Goal: Task Accomplishment & Management: Manage account settings

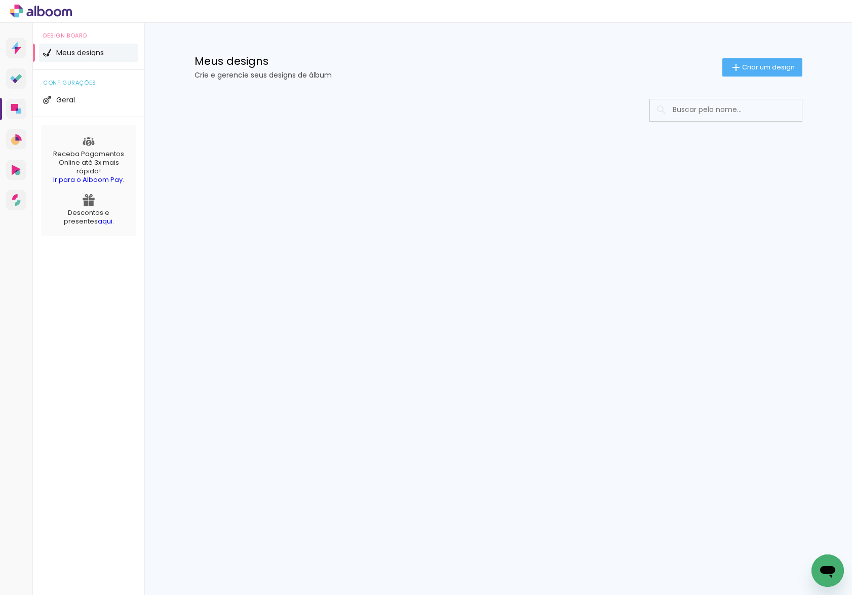
click at [573, 93] on div at bounding box center [498, 141] width 659 height 104
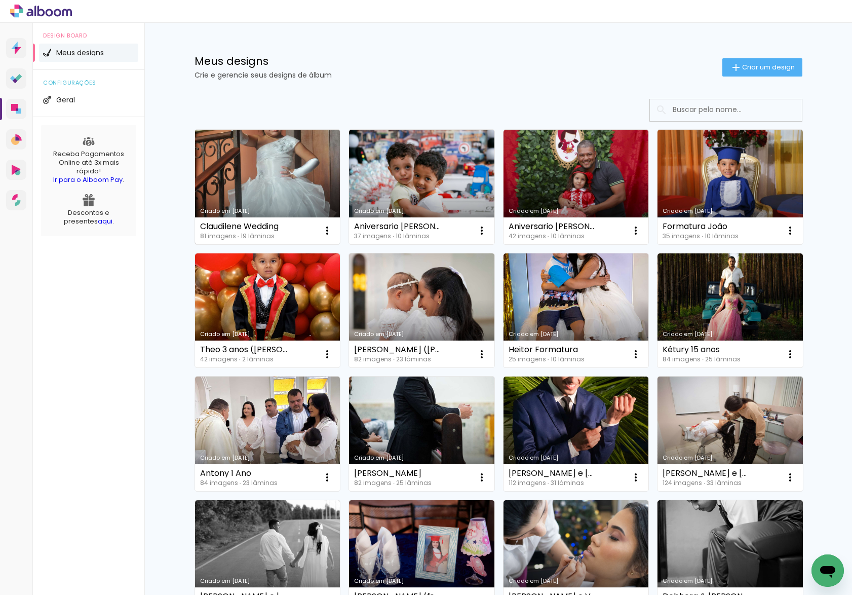
click at [245, 169] on link "Criado em [DATE]" at bounding box center [267, 187] width 145 height 115
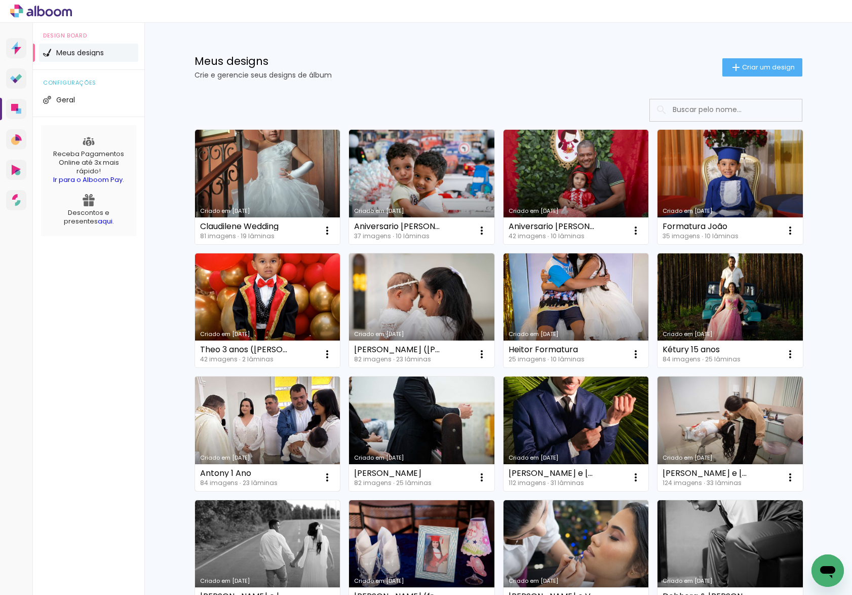
click at [274, 389] on link "Criado em [DATE]" at bounding box center [267, 434] width 145 height 115
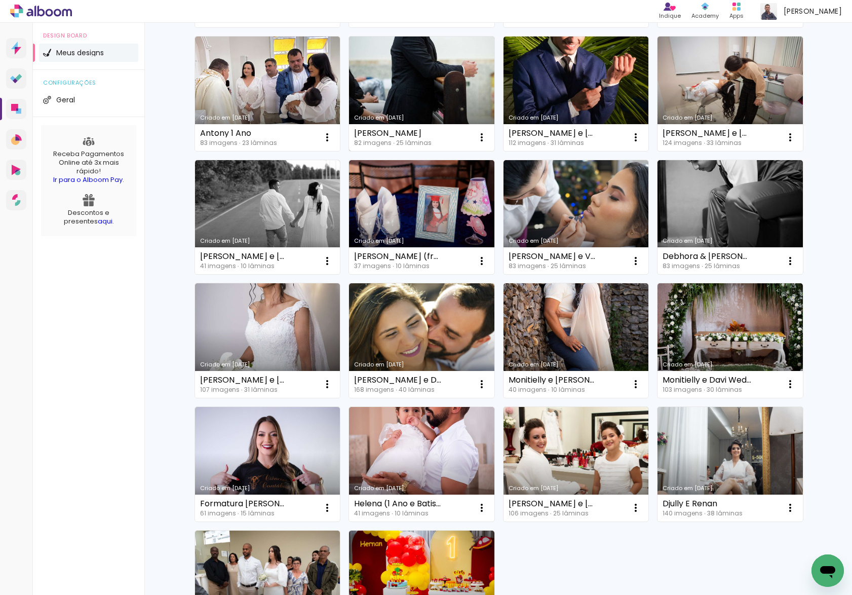
scroll to position [494, 0]
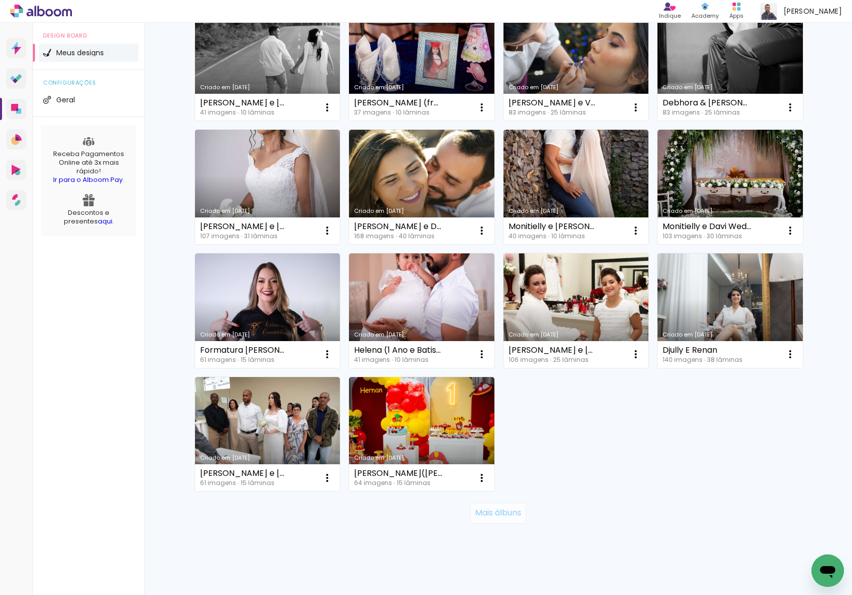
click at [0, 0] on slot "Mais álbuns" at bounding box center [0, 0] width 0 height 0
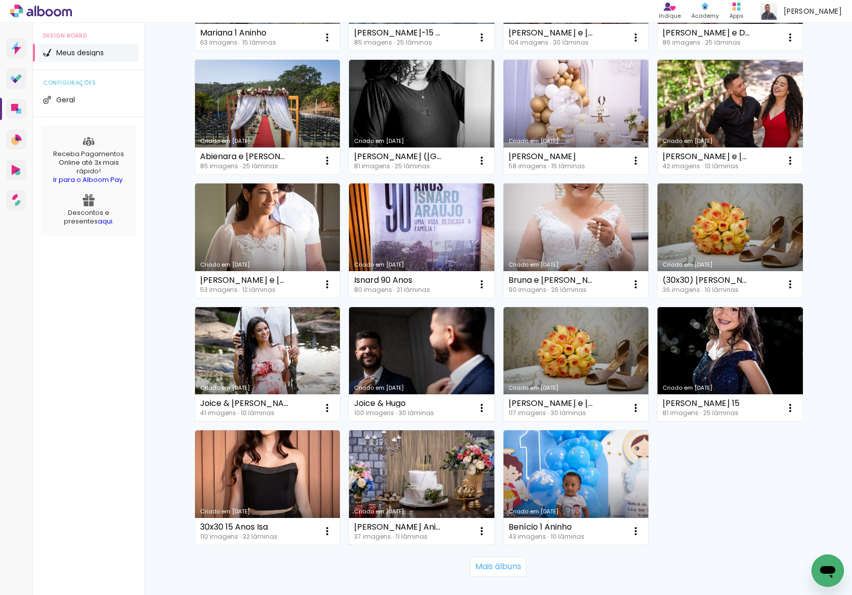
scroll to position [1246, 0]
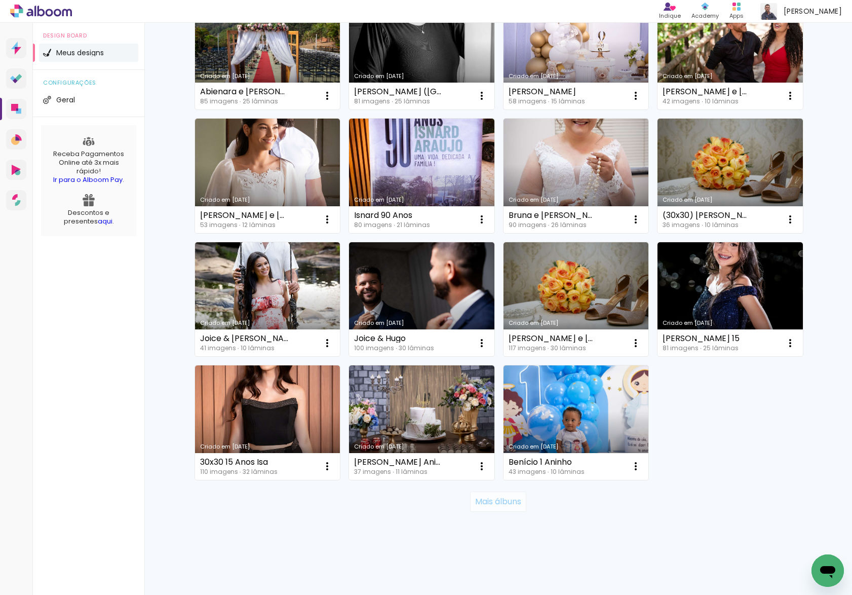
click at [0, 0] on slot "Mais álbuns" at bounding box center [0, 0] width 0 height 0
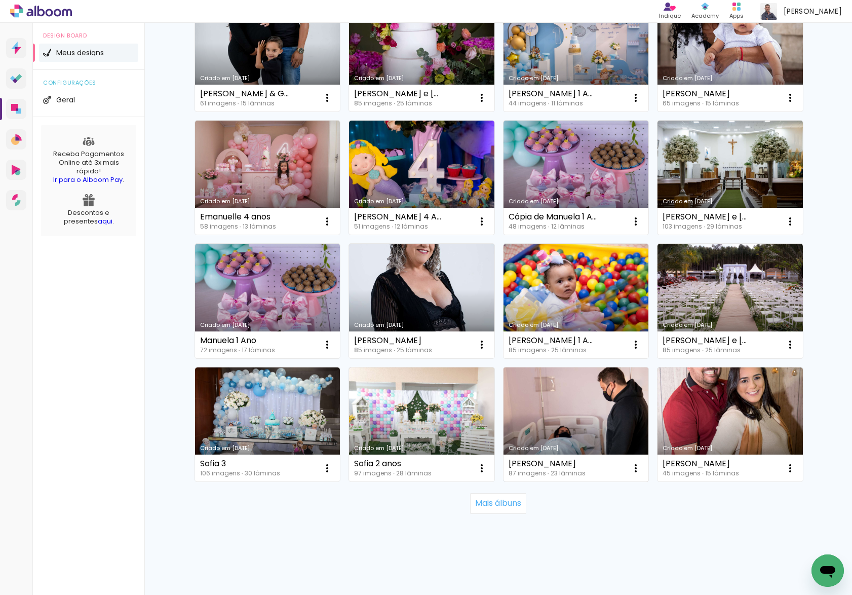
scroll to position [1987, 0]
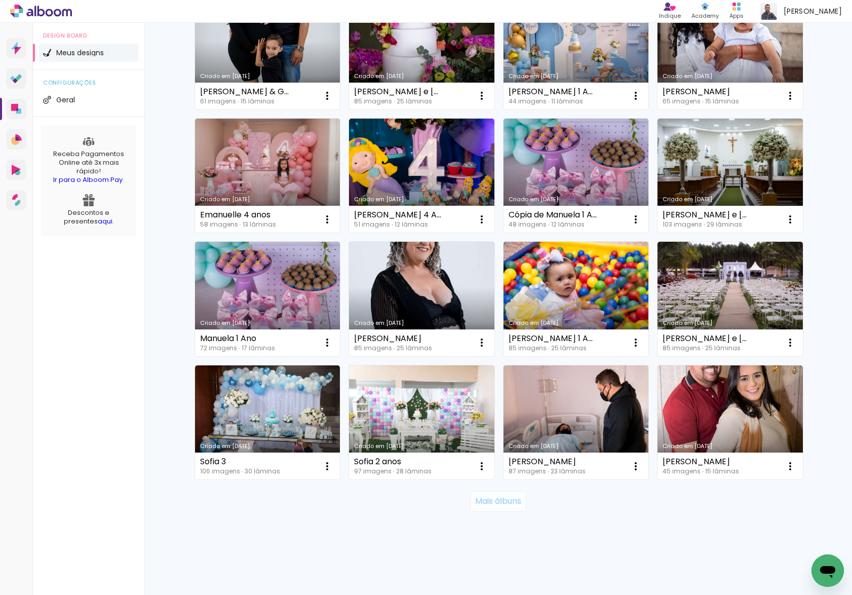
click at [0, 0] on slot "Mais álbuns" at bounding box center [0, 0] width 0 height 0
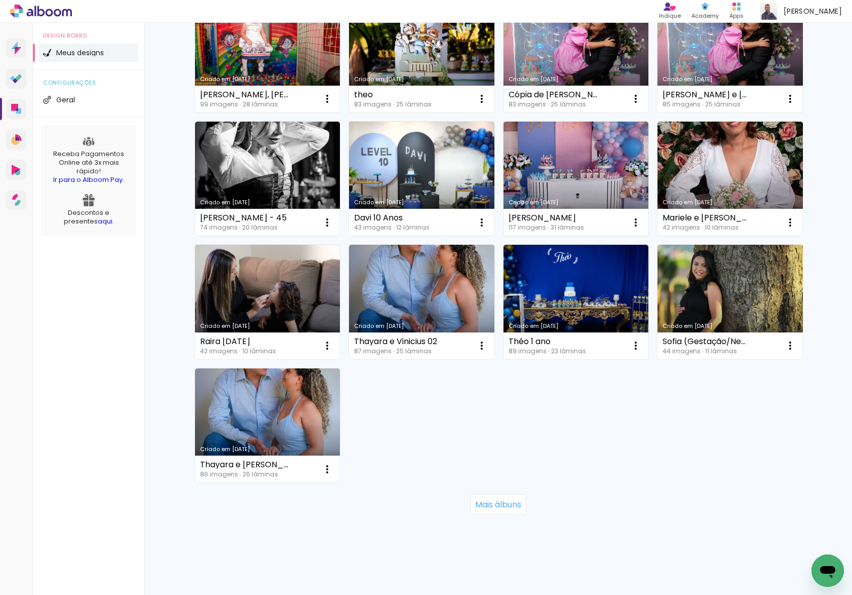
scroll to position [2851, 0]
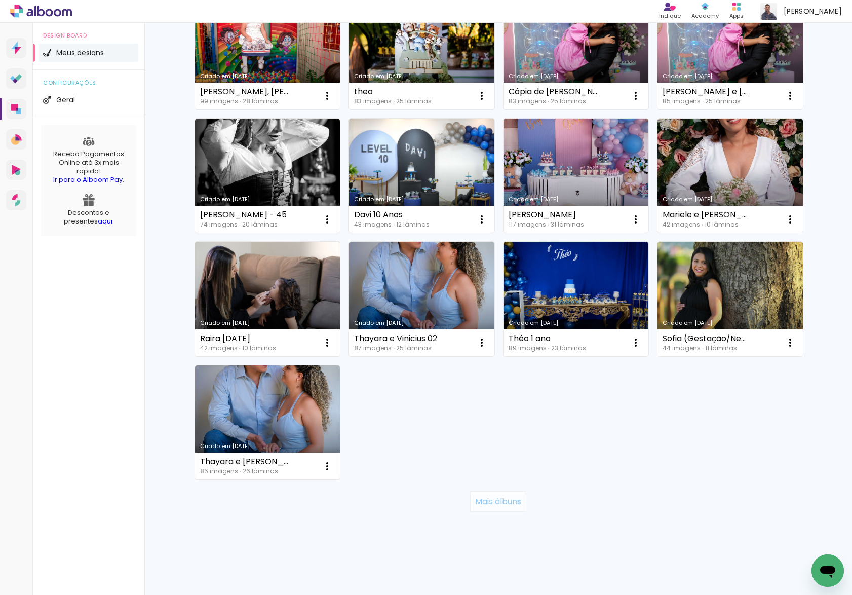
click at [0, 0] on slot "Mais álbuns" at bounding box center [0, 0] width 0 height 0
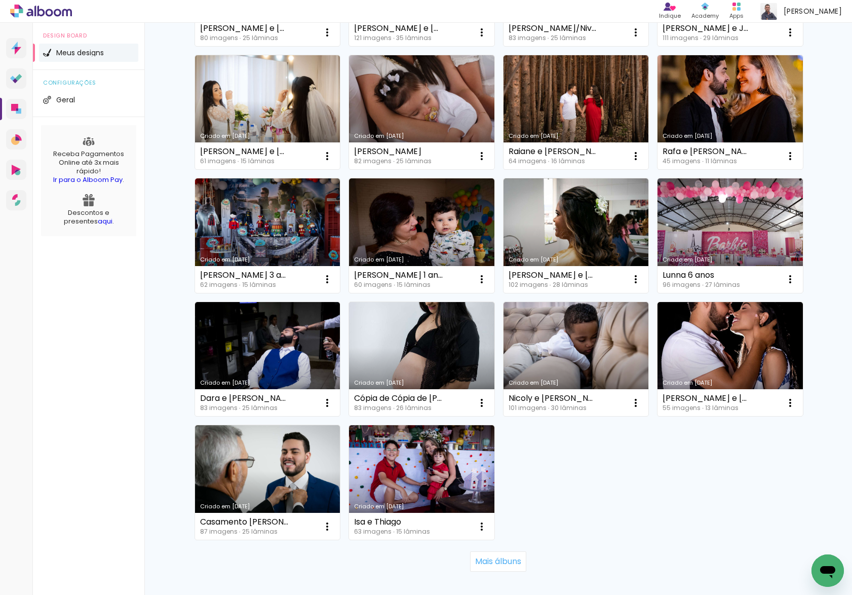
scroll to position [3591, 0]
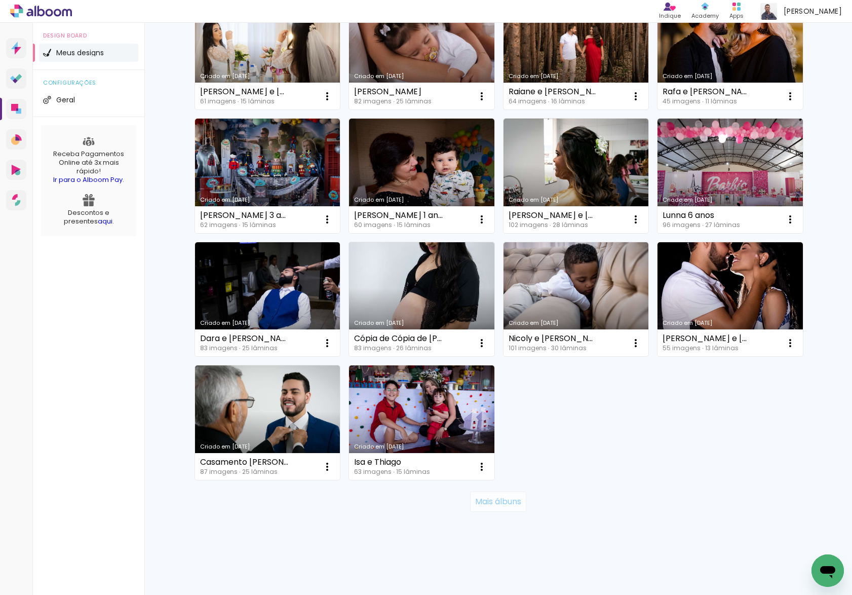
click at [492, 510] on paper-button "Mais álbuns" at bounding box center [498, 502] width 56 height 20
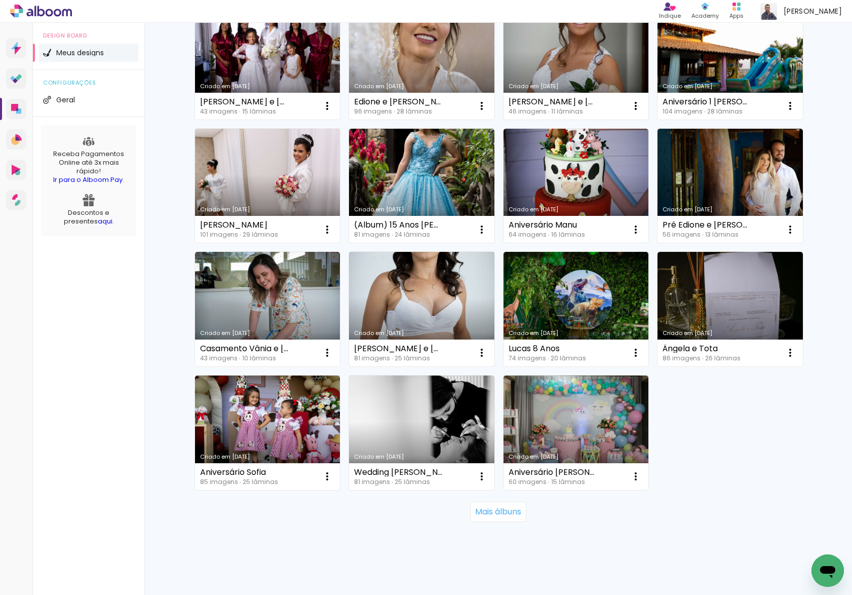
scroll to position [4332, 0]
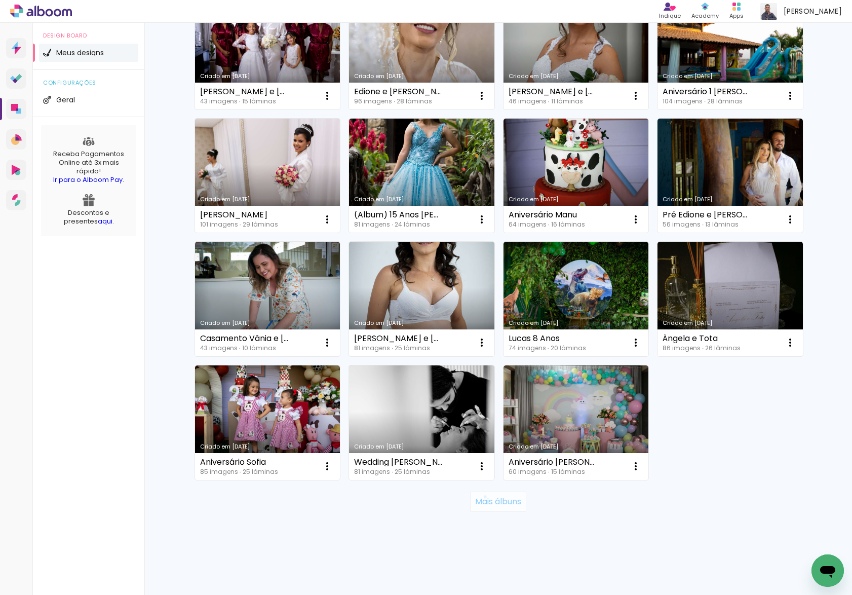
click at [0, 0] on slot "Mais álbuns" at bounding box center [0, 0] width 0 height 0
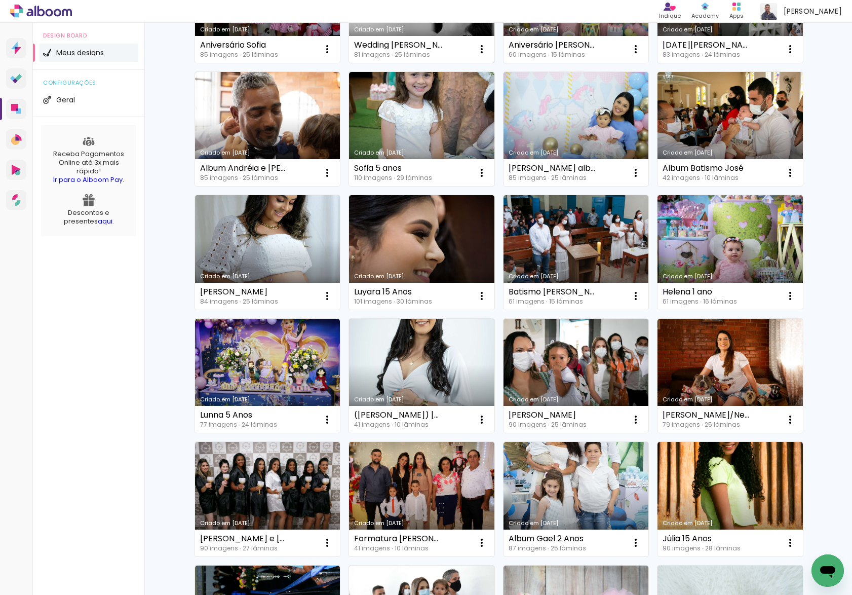
scroll to position [5073, 0]
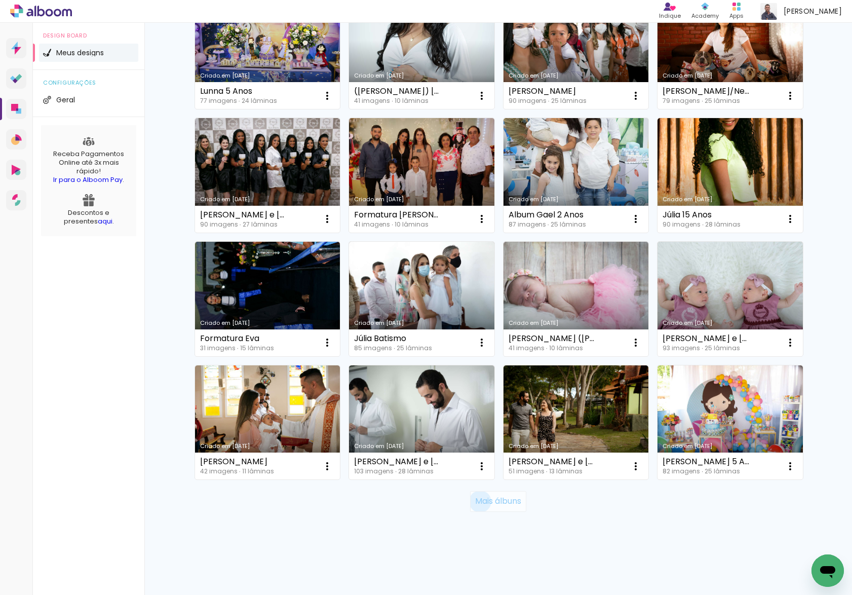
click at [0, 0] on slot "Mais álbuns" at bounding box center [0, 0] width 0 height 0
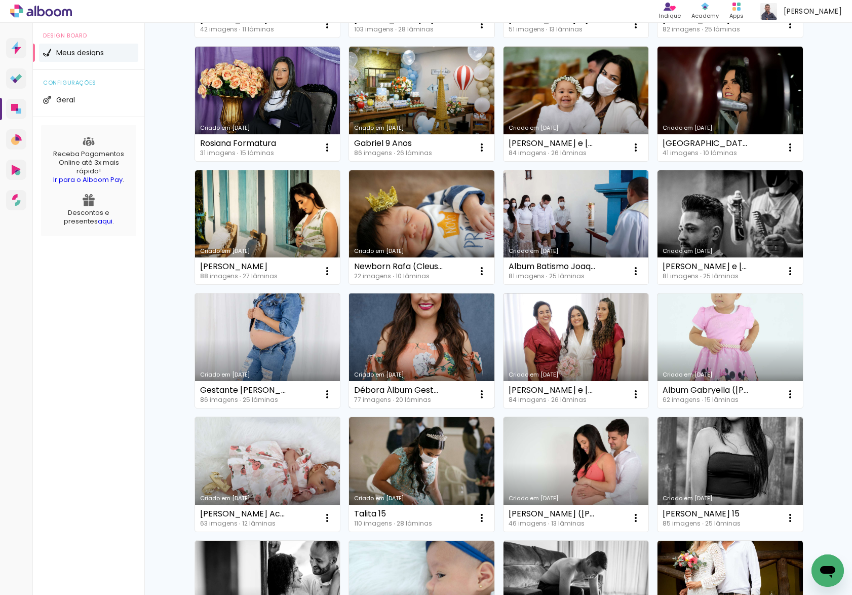
scroll to position [5938, 0]
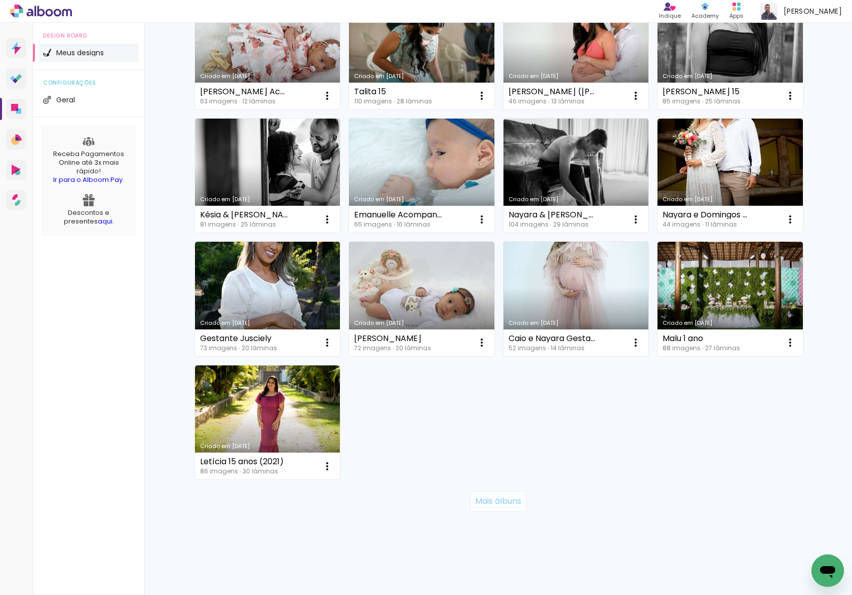
click at [0, 0] on slot "Mais álbuns" at bounding box center [0, 0] width 0 height 0
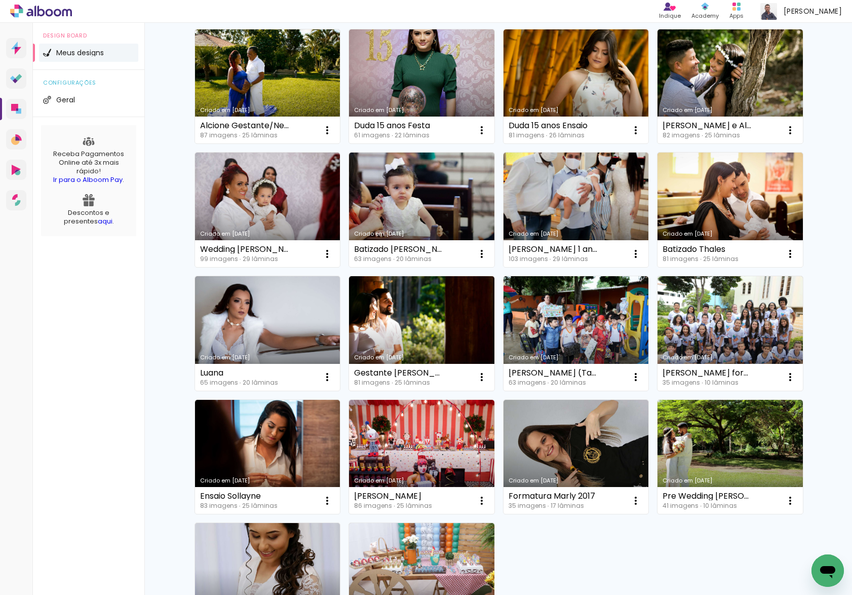
scroll to position [6678, 0]
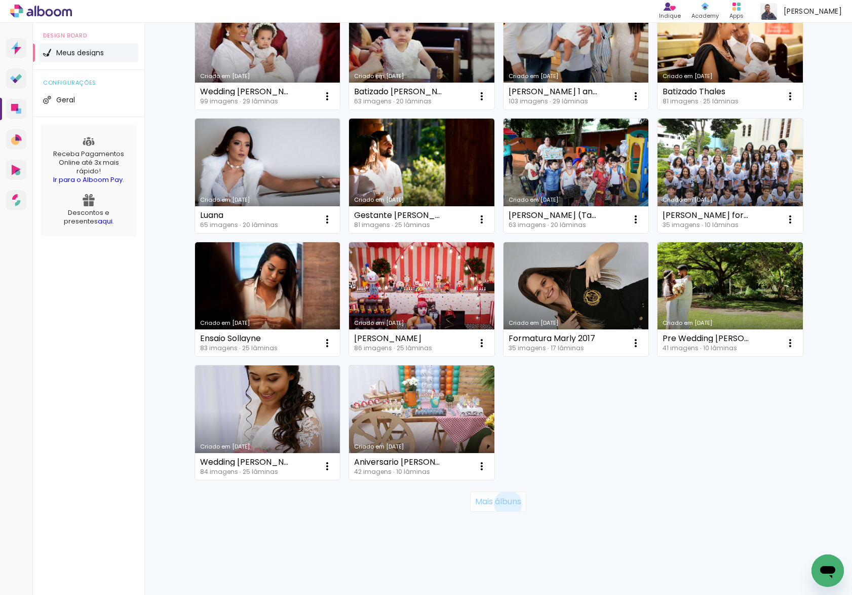
click at [0, 0] on slot "Mais álbuns" at bounding box center [0, 0] width 0 height 0
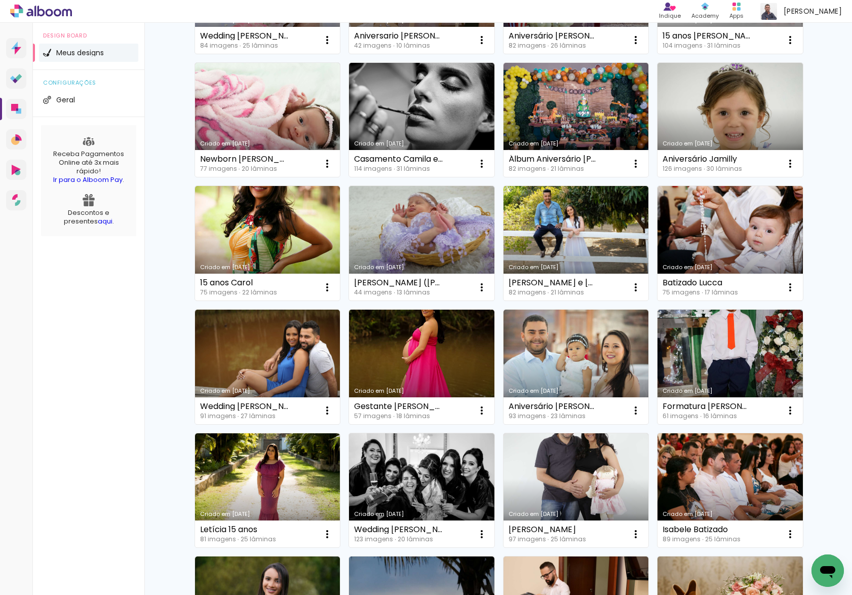
scroll to position [7419, 0]
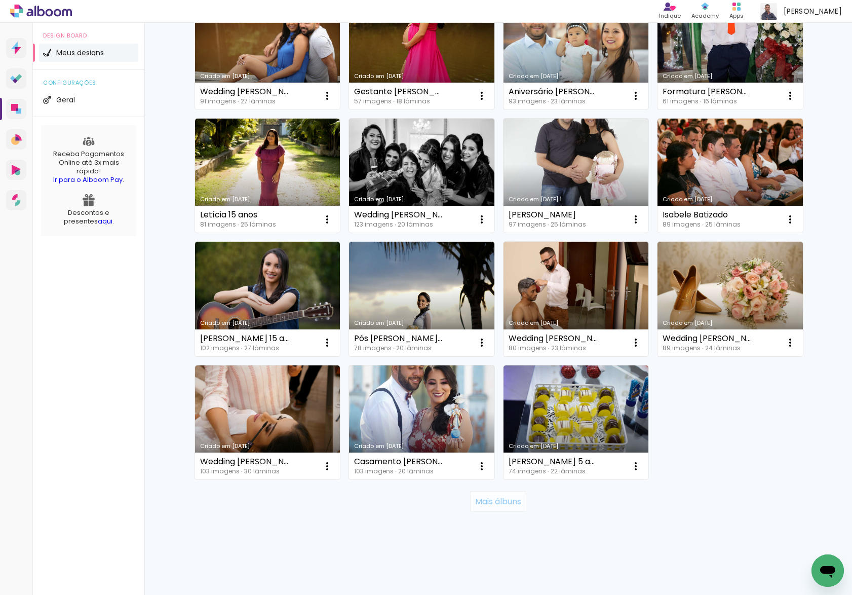
click at [0, 0] on slot "Mais álbuns" at bounding box center [0, 0] width 0 height 0
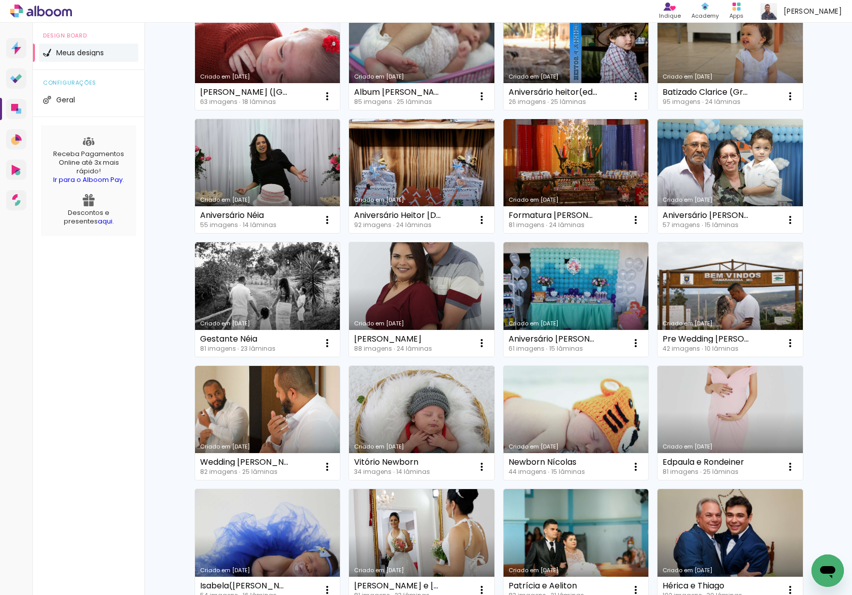
scroll to position [8159, 0]
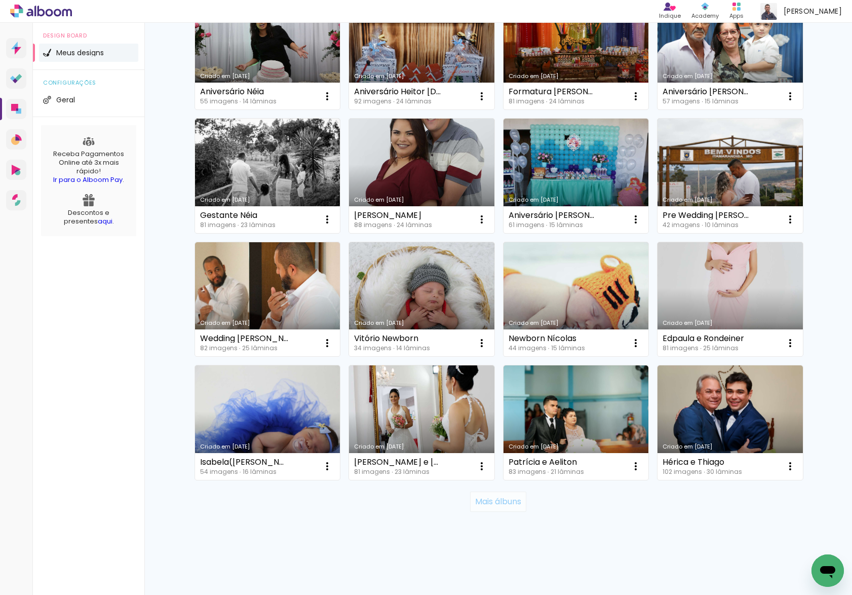
click at [499, 496] on paper-button "Mais álbuns" at bounding box center [498, 502] width 56 height 20
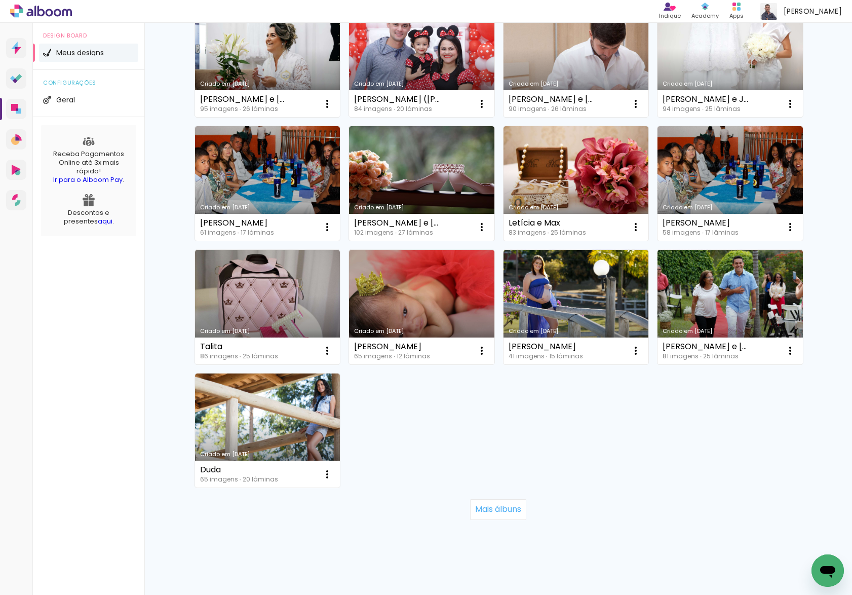
scroll to position [9024, 0]
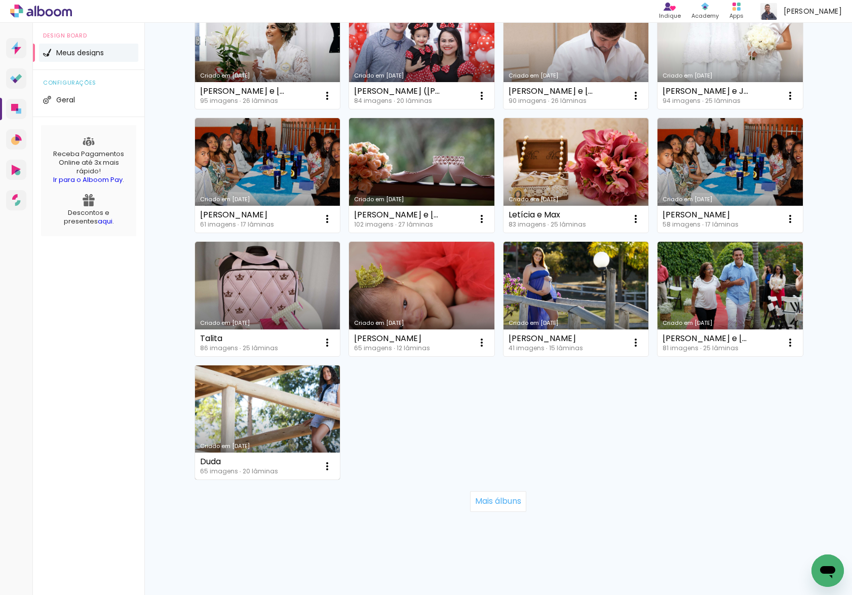
click at [286, 397] on link "Criado em 11/09/18" at bounding box center [267, 422] width 145 height 115
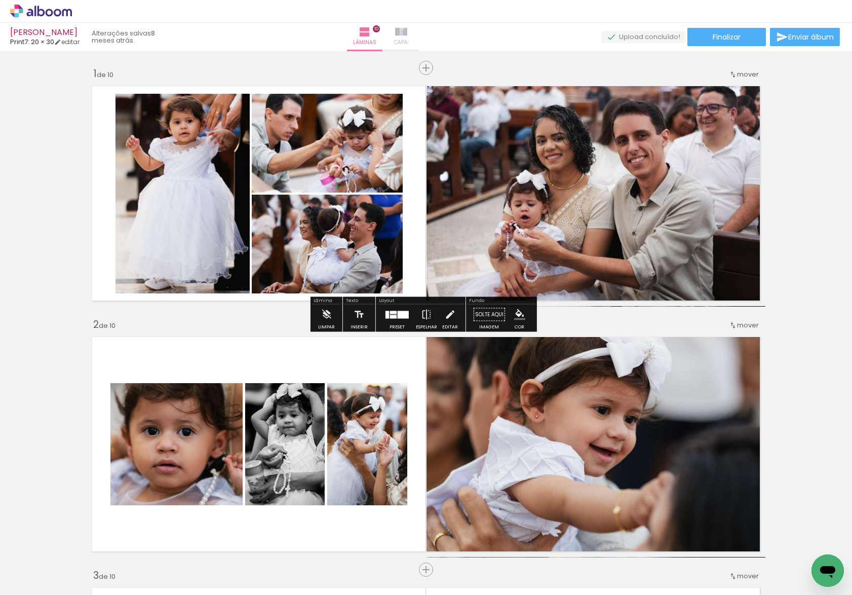
click at [407, 27] on iron-icon at bounding box center [401, 32] width 12 height 12
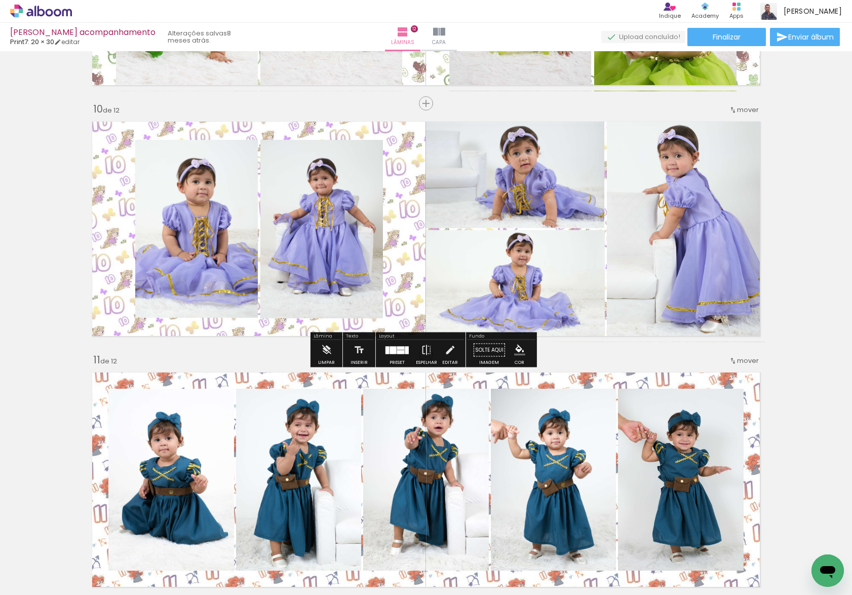
scroll to position [1966, 0]
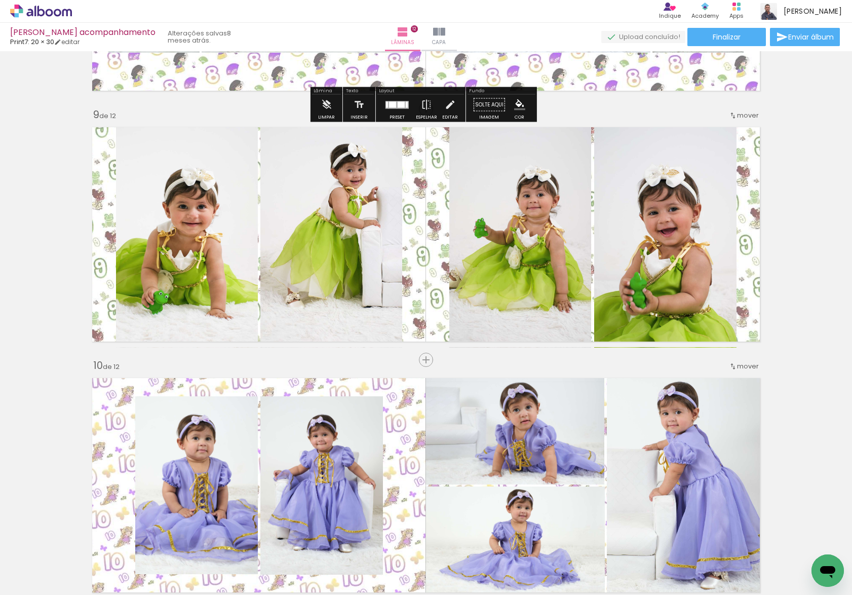
click at [439, 22] on div "› Editor de álbum Indique Indique e ganhe Conteúdo que inspira Academy Produtos…" at bounding box center [426, 11] width 852 height 23
click at [443, 26] on iron-icon at bounding box center [439, 32] width 12 height 12
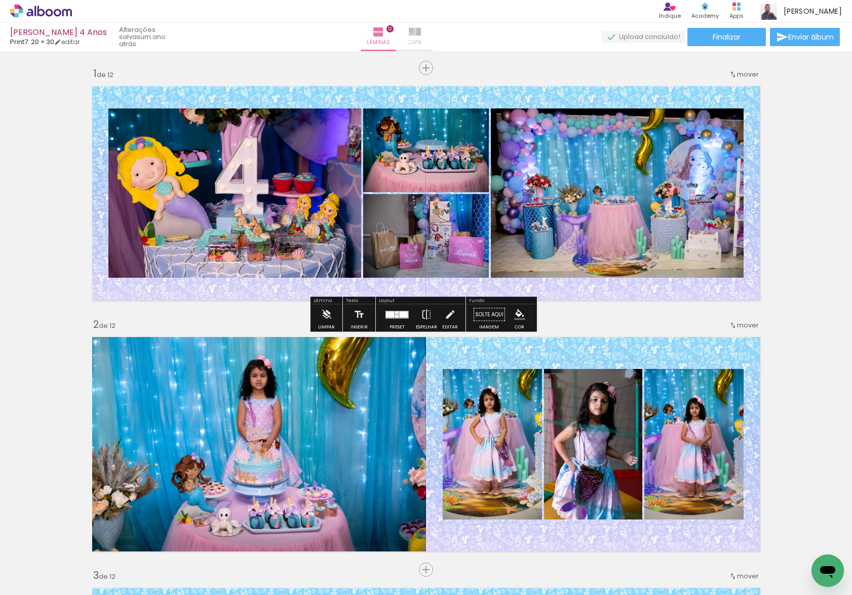
click at [433, 40] on paper-button "Capa" at bounding box center [414, 37] width 35 height 28
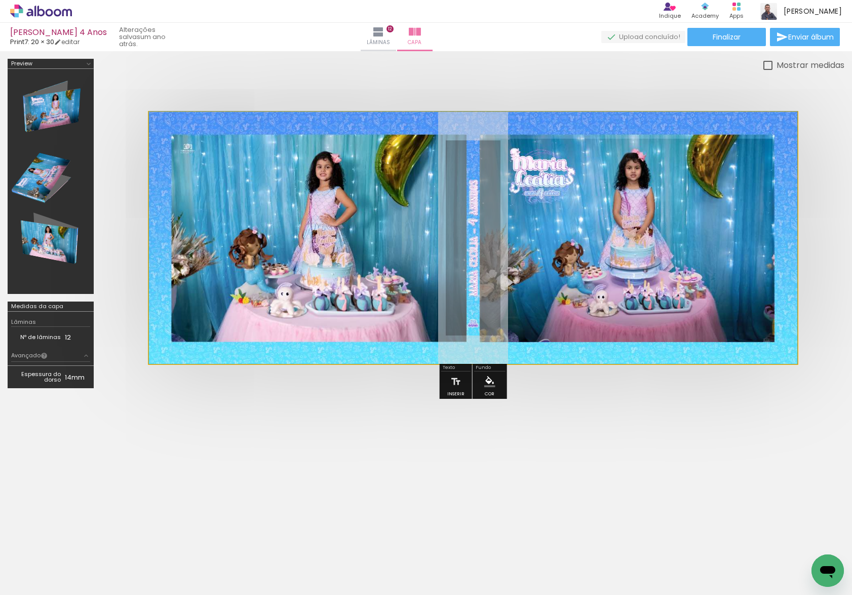
click at [560, 190] on quentale-photo at bounding box center [473, 238] width 649 height 252
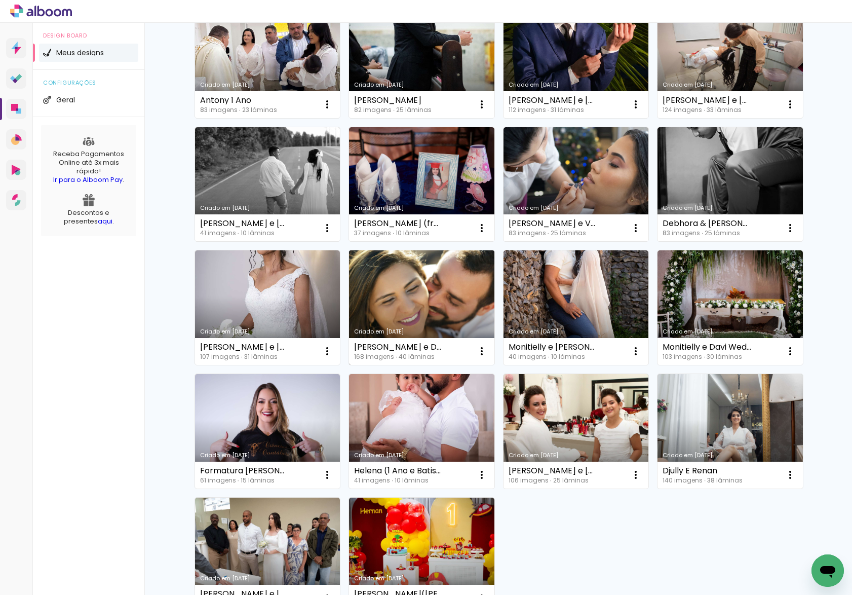
scroll to position [505, 0]
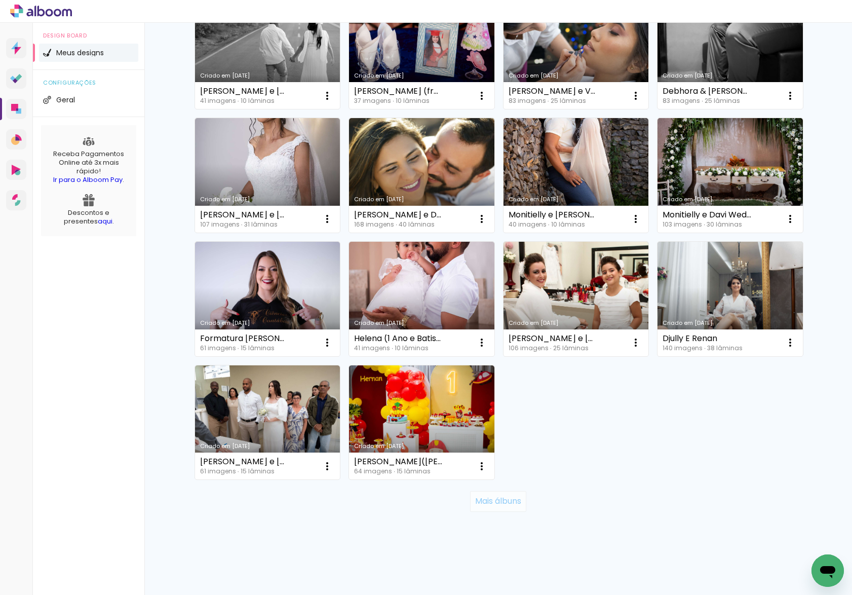
click at [0, 0] on slot "Mais álbuns" at bounding box center [0, 0] width 0 height 0
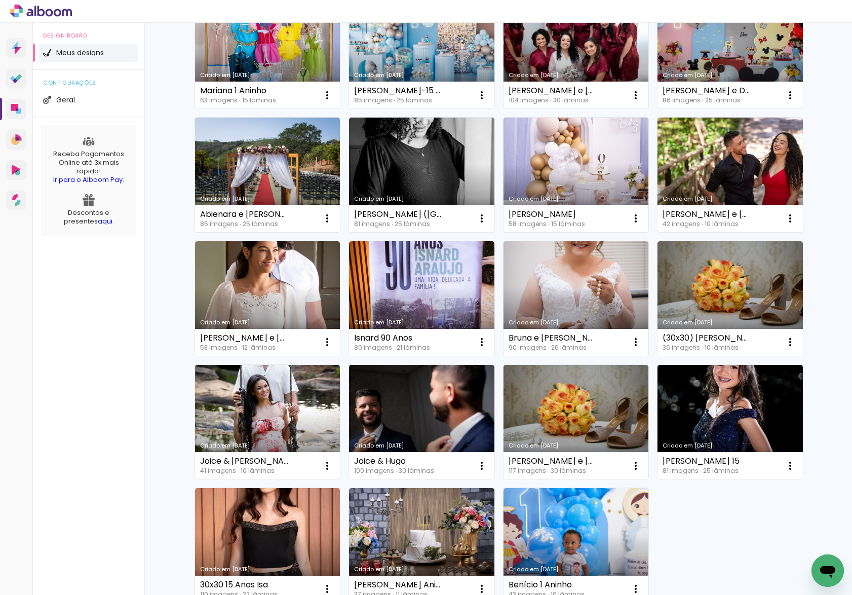
scroll to position [1246, 0]
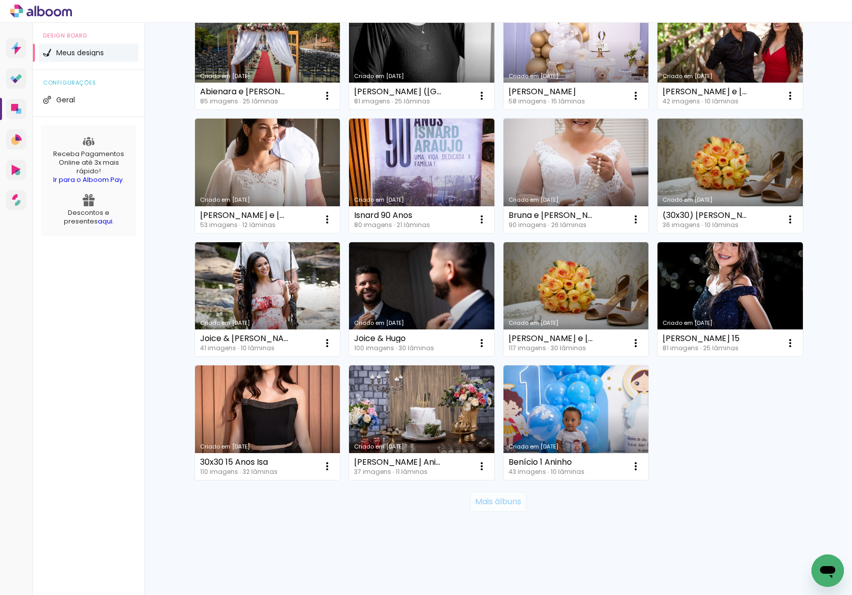
click at [0, 0] on slot "Mais álbuns" at bounding box center [0, 0] width 0 height 0
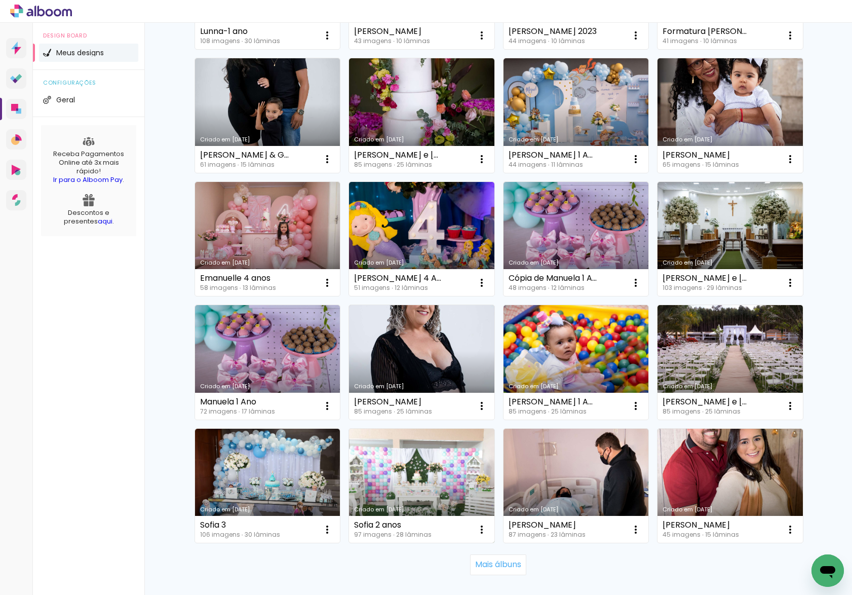
scroll to position [1987, 0]
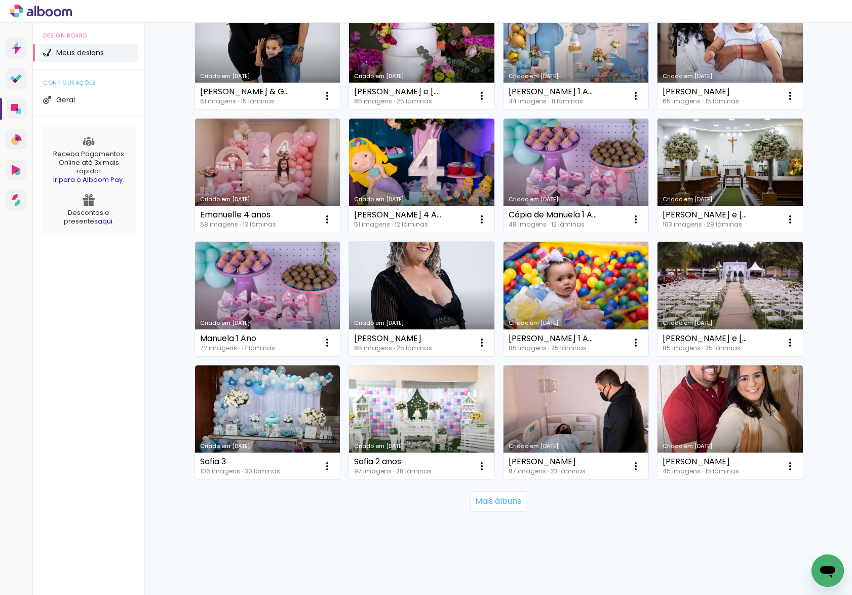
click at [490, 489] on div "Mais álbuns" at bounding box center [499, 501] width 608 height 45
click at [0, 0] on slot "Mais álbuns" at bounding box center [0, 0] width 0 height 0
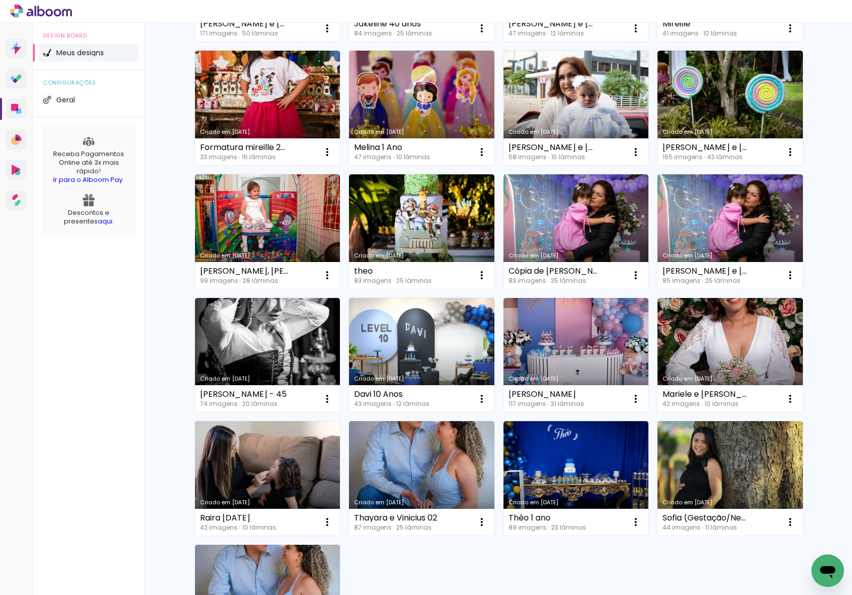
scroll to position [2851, 0]
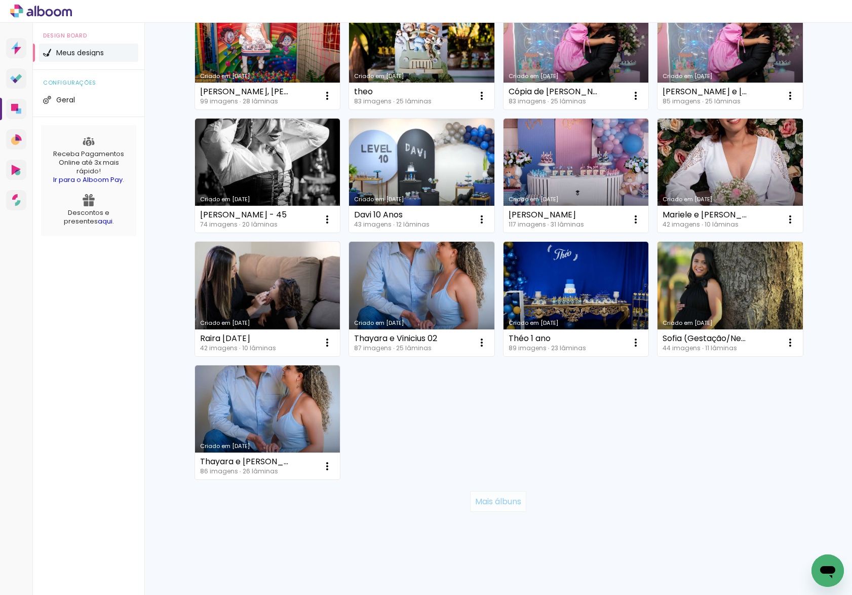
click at [0, 0] on slot "Mais álbuns" at bounding box center [0, 0] width 0 height 0
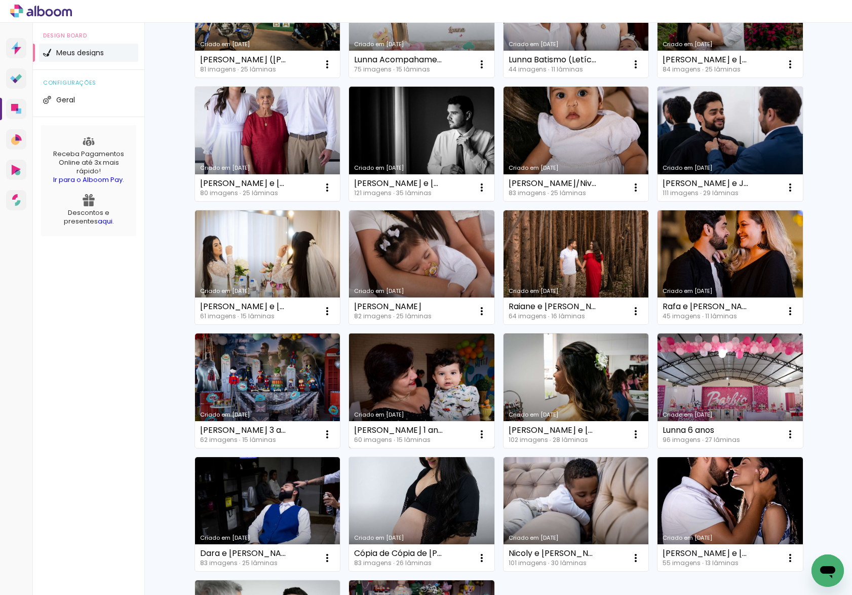
scroll to position [3528, 0]
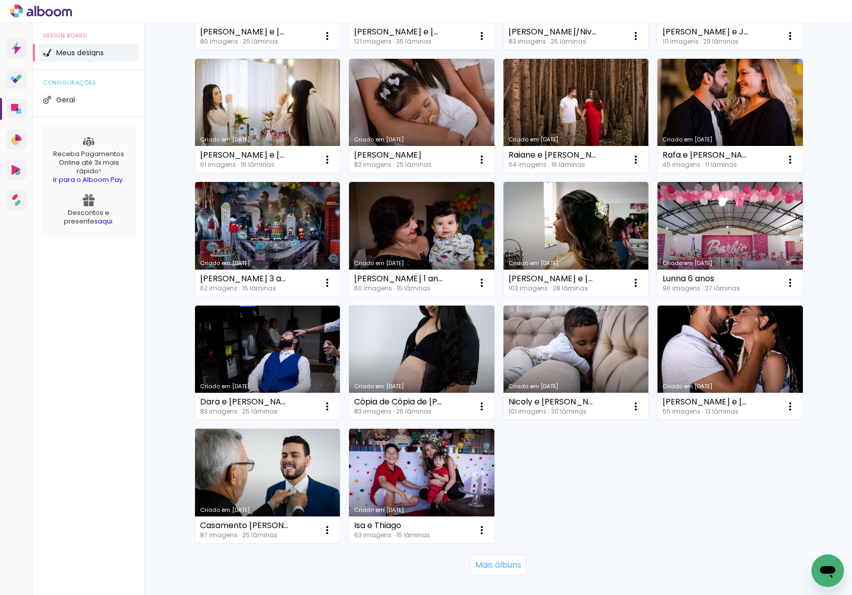
click at [503, 549] on div "Mais álbuns" at bounding box center [499, 565] width 608 height 45
click at [0, 0] on slot "Mais álbuns" at bounding box center [0, 0] width 0 height 0
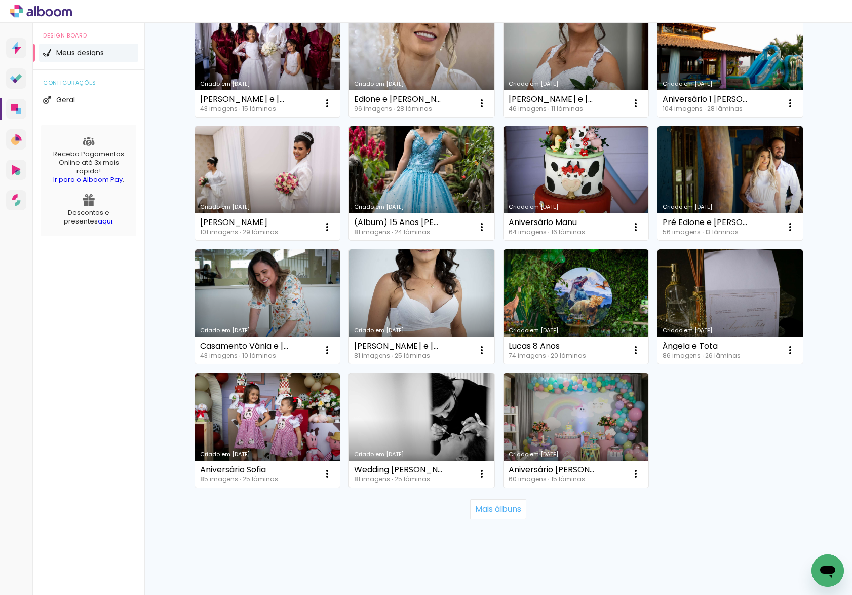
scroll to position [4332, 0]
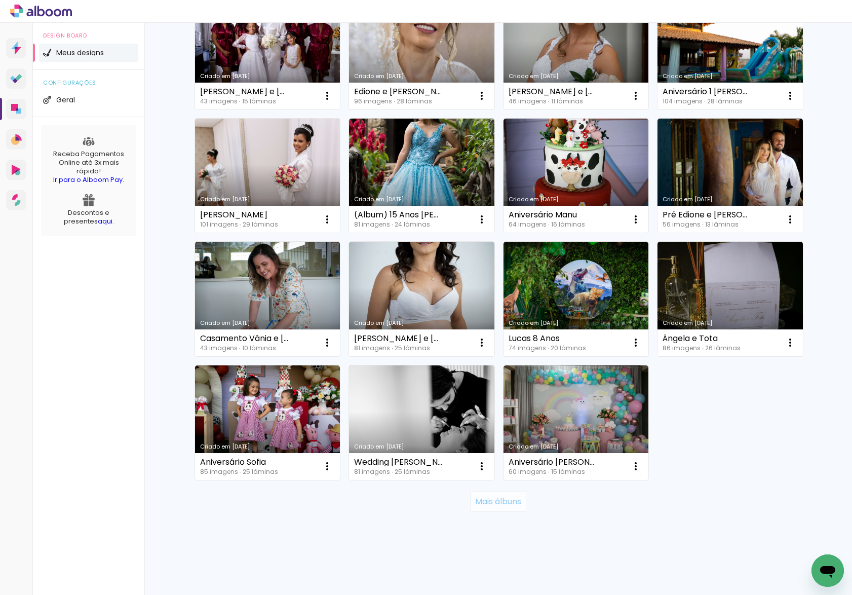
click at [0, 0] on slot "Mais álbuns" at bounding box center [0, 0] width 0 height 0
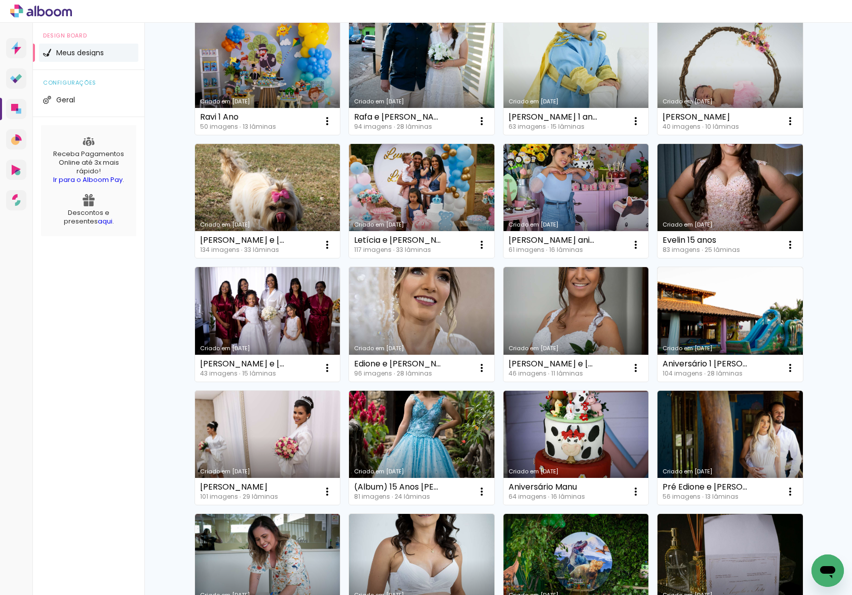
scroll to position [4185, 0]
